Goal: Check status

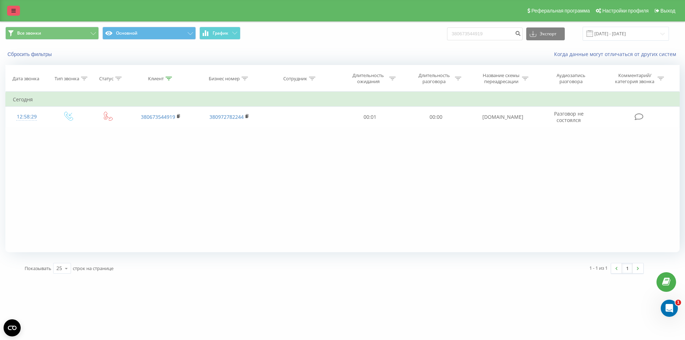
click at [11, 9] on link at bounding box center [13, 11] width 13 height 10
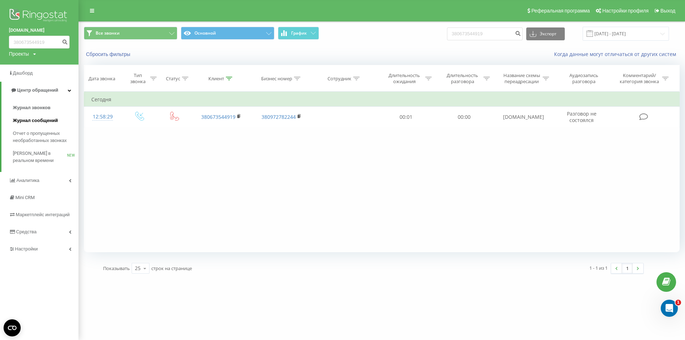
drag, startPoint x: 43, startPoint y: 106, endPoint x: 62, endPoint y: 115, distance: 20.7
click at [43, 106] on span "Журнал звонков" at bounding box center [31, 107] width 37 height 7
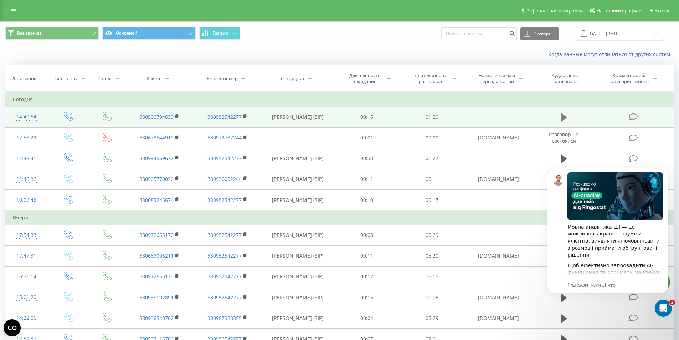
click at [565, 117] on icon at bounding box center [564, 117] width 6 height 9
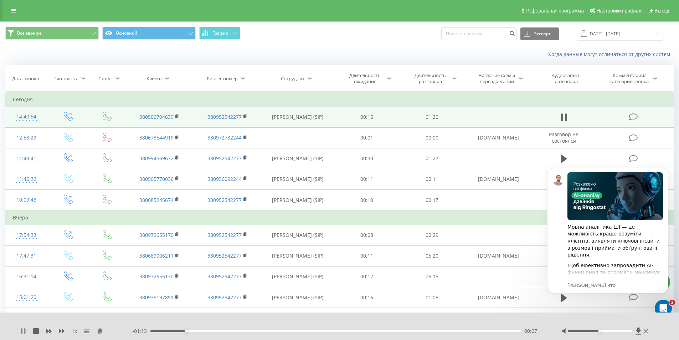
click at [24, 331] on icon at bounding box center [23, 331] width 6 height 6
click at [666, 170] on icon "Dismiss notification" at bounding box center [667, 170] width 4 height 4
